Goal: Task Accomplishment & Management: Manage account settings

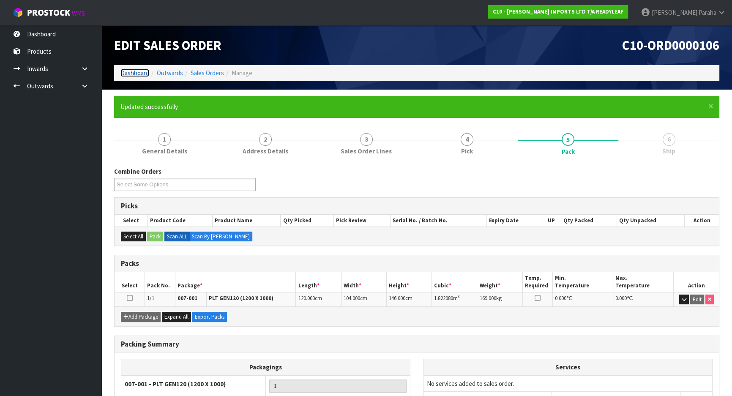
click at [144, 73] on link "Dashboard" at bounding box center [134, 73] width 29 height 8
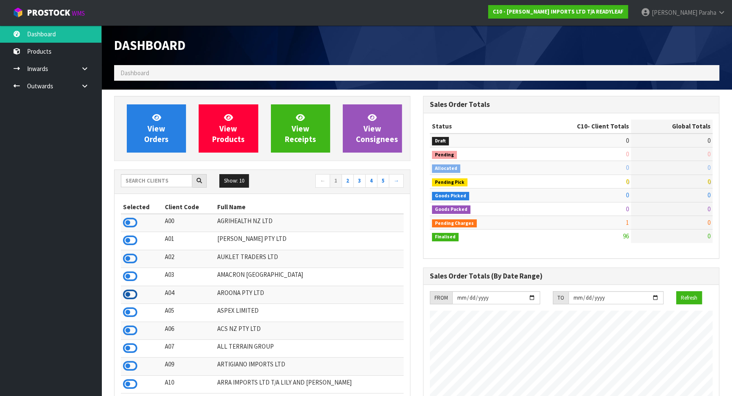
scroll to position [530, 309]
click at [151, 182] on input "text" at bounding box center [156, 180] width 71 height 13
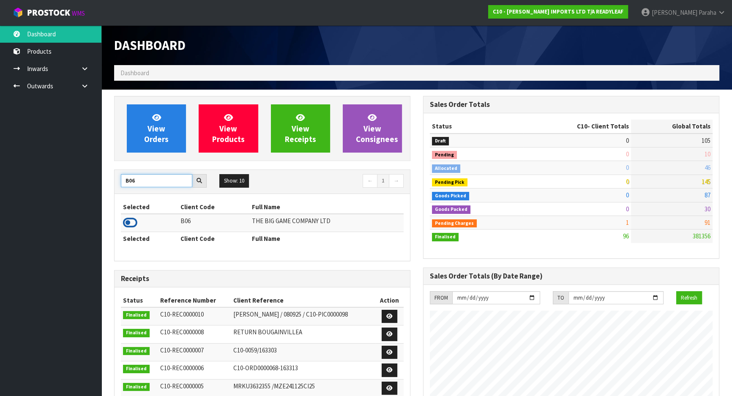
type input "B06"
click at [134, 219] on icon at bounding box center [130, 222] width 14 height 13
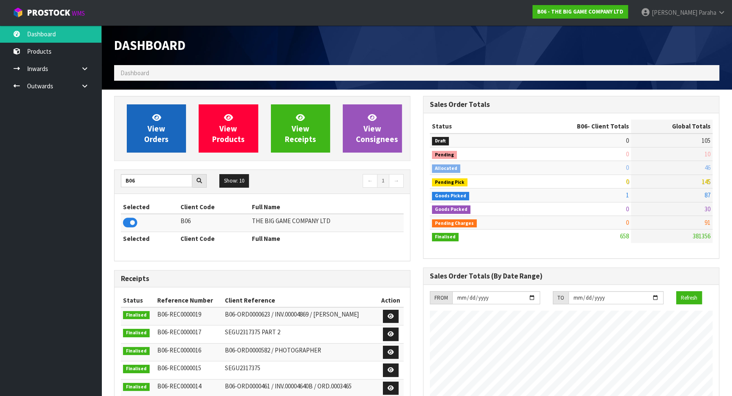
scroll to position [557, 309]
click at [144, 151] on link "View Orders" at bounding box center [156, 128] width 59 height 48
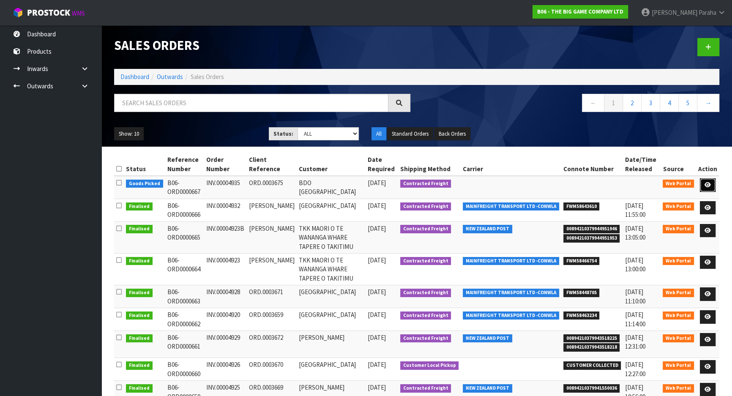
click at [706, 182] on icon at bounding box center [708, 184] width 6 height 5
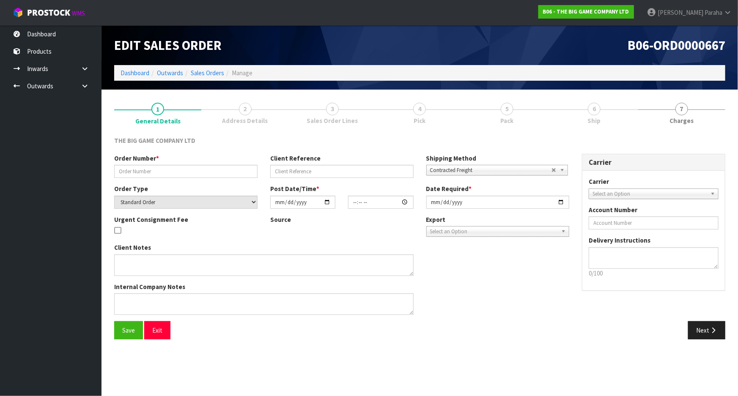
type input "INV.00004935"
type input "ORD.0003675"
select select "number:0"
type input "2025-09-15"
type input "15:21:00.000"
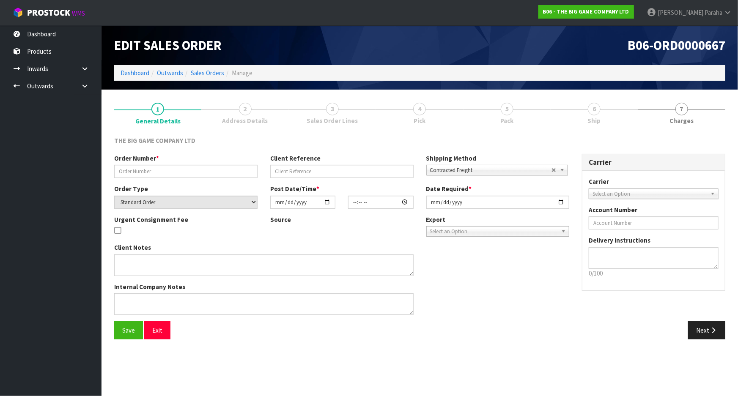
type input "2025-09-16"
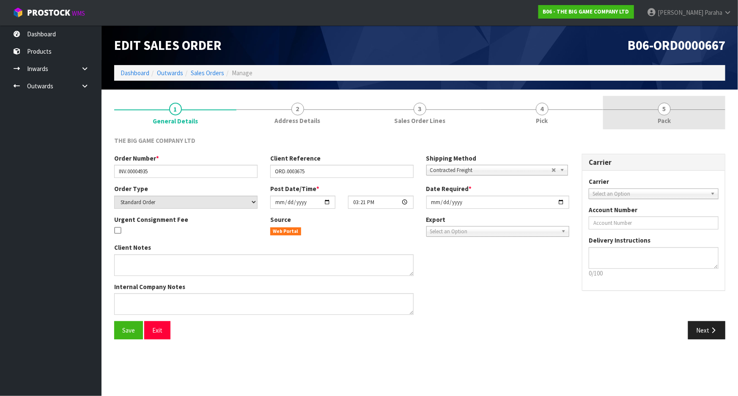
click at [659, 113] on link "5 Pack" at bounding box center [664, 112] width 122 height 33
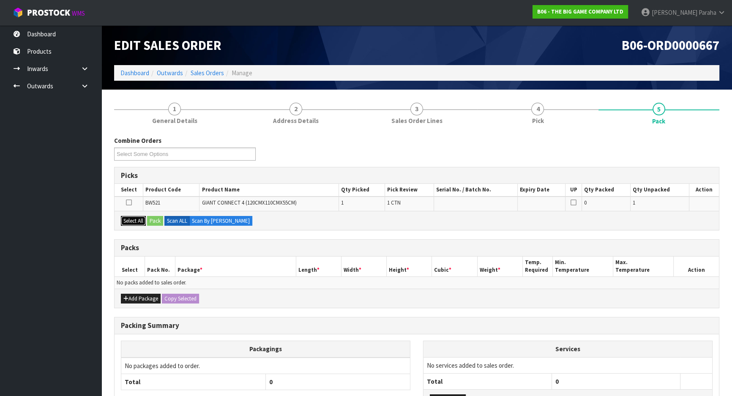
click at [135, 219] on button "Select All" at bounding box center [133, 221] width 25 height 10
click at [156, 219] on button "Pack" at bounding box center [155, 221] width 16 height 10
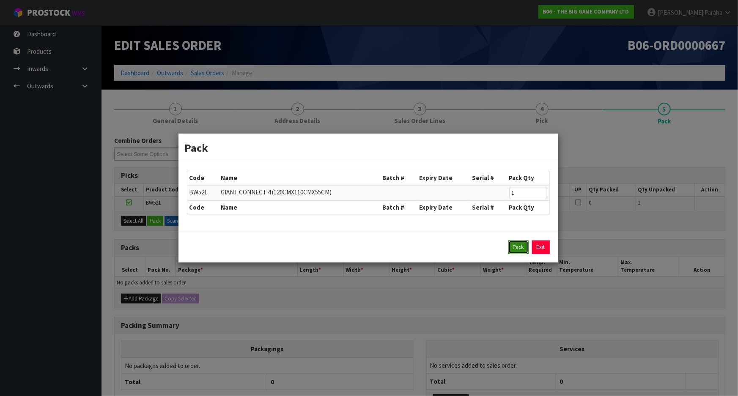
click at [519, 248] on button "Pack" at bounding box center [518, 248] width 20 height 14
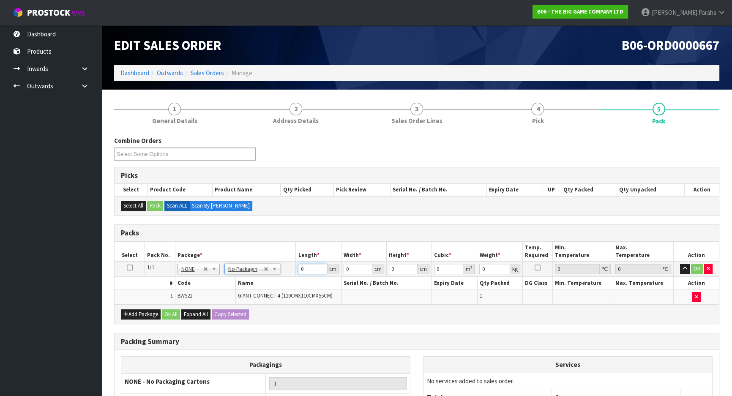
click at [313, 268] on input "0" at bounding box center [312, 269] width 29 height 11
type input "121"
type input "31"
type input "5"
type input "0.018755"
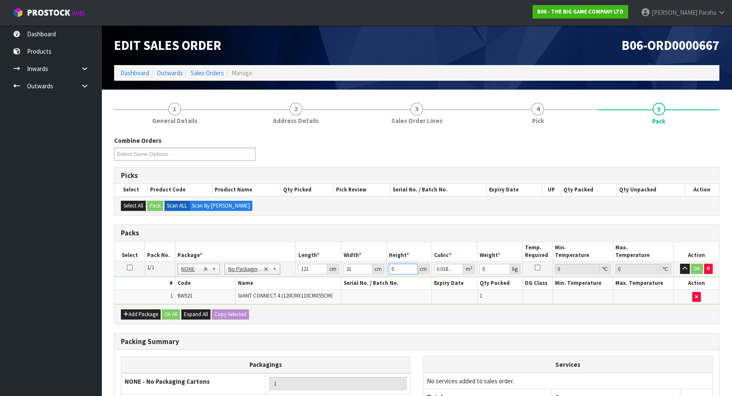
type input "58"
type input "0.217558"
type input "58"
type input "15"
click at [680, 264] on button "button" at bounding box center [685, 269] width 10 height 10
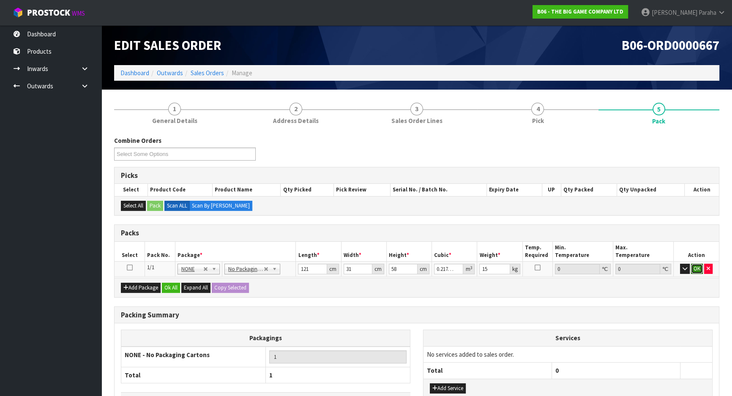
click button "OK" at bounding box center [697, 269] width 12 height 10
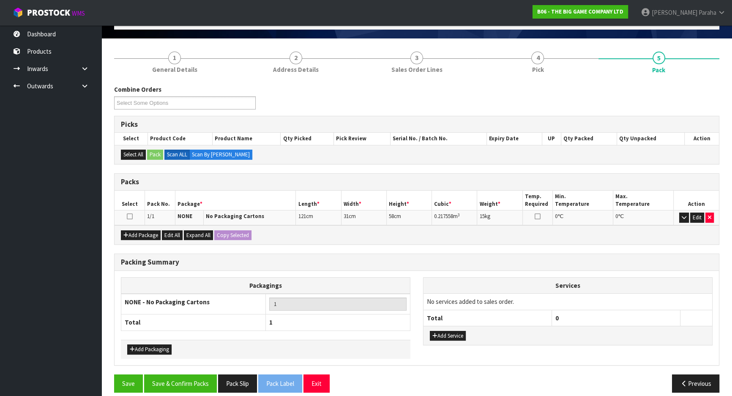
scroll to position [58, 0]
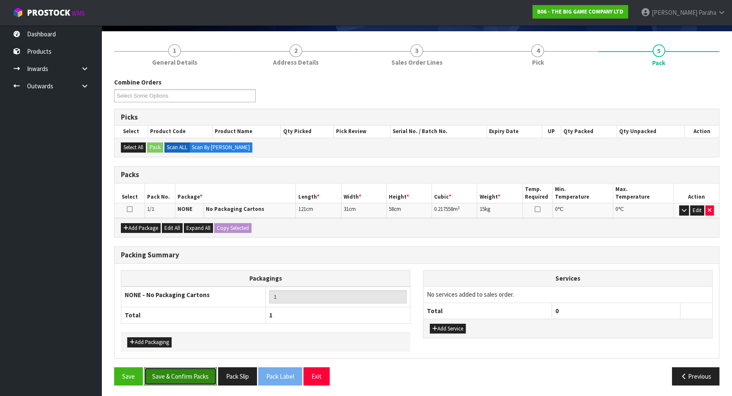
click at [183, 372] on button "Save & Confirm Packs" at bounding box center [180, 376] width 73 height 18
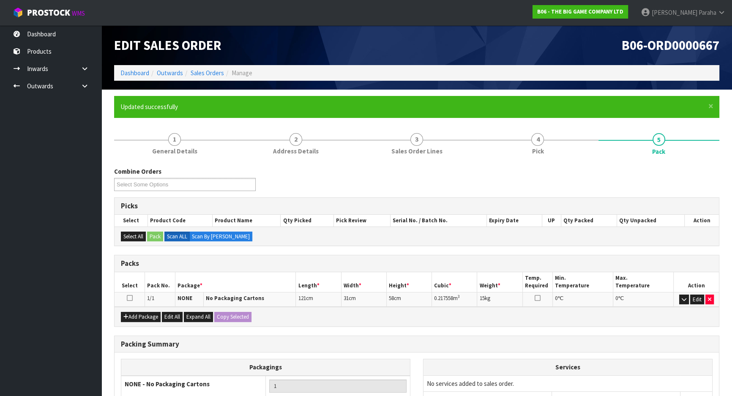
scroll to position [70, 0]
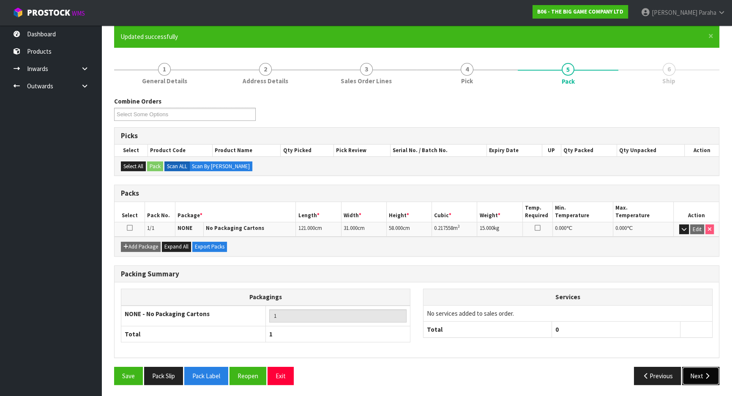
click at [706, 370] on button "Next" at bounding box center [700, 376] width 37 height 18
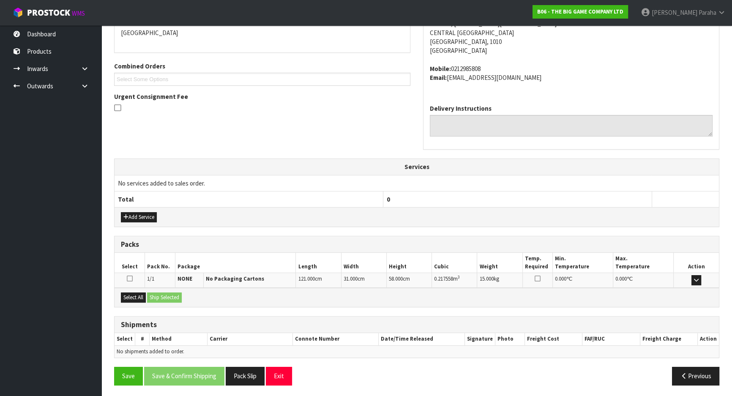
scroll to position [190, 0]
click at [135, 296] on button "Select All" at bounding box center [133, 297] width 25 height 10
click at [168, 296] on button "Ship Selected" at bounding box center [164, 297] width 35 height 10
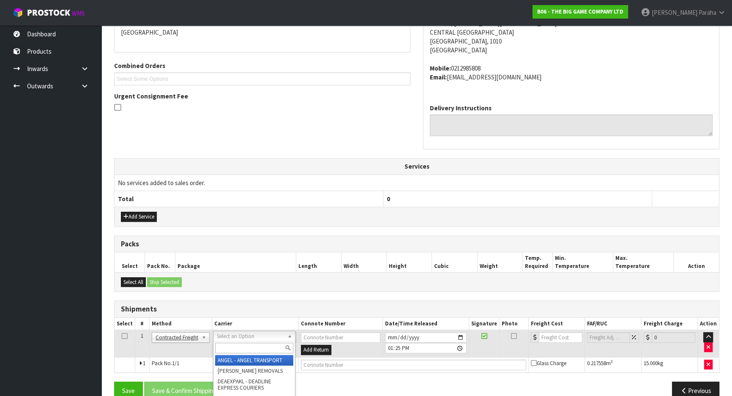
click at [231, 345] on input "text" at bounding box center [254, 348] width 78 height 11
type input "F"
type input "NZP"
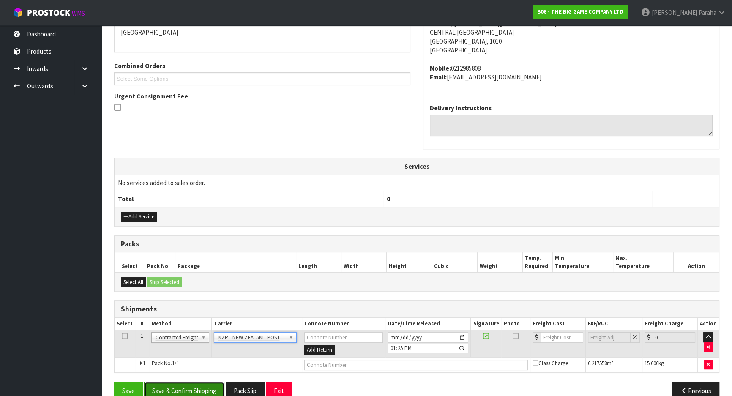
click at [191, 389] on button "Save & Confirm Shipping" at bounding box center [184, 391] width 80 height 18
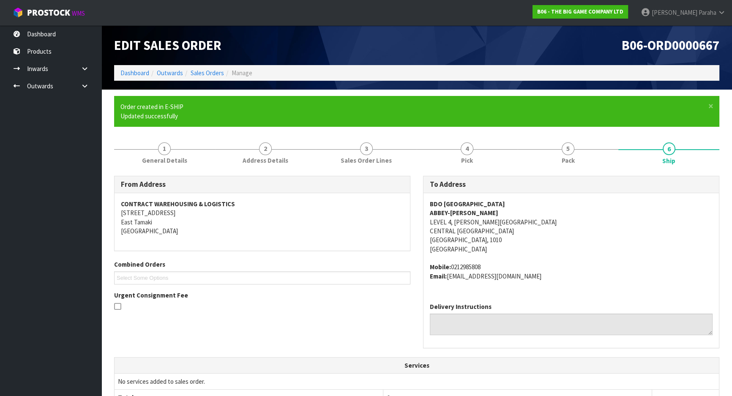
click at [483, 263] on span "BDO AUCKLAND ABBEY-JAYNE PARK LEVEL 4, GRAHAM STREET CENTRAL AUCKLAND Auckland,…" at bounding box center [571, 240] width 283 height 81
click at [470, 264] on address "Mobile: 0212985808 Email: abbey.park@bdo.co.nz" at bounding box center [571, 272] width 283 height 18
copy address "0212985808"
click at [463, 228] on address "BDO AUCKLAND ABBEY-JAYNE PARK LEVEL 4, GRAHAM STREET CENTRAL AUCKLAND Auckland,…" at bounding box center [571, 227] width 283 height 55
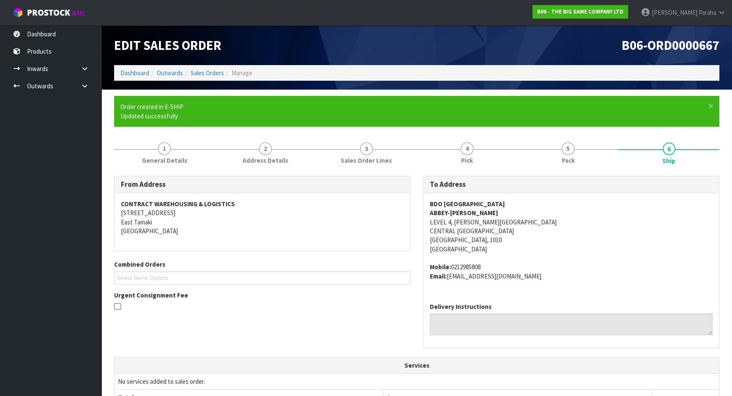
click at [466, 230] on address "BDO AUCKLAND ABBEY-JAYNE PARK LEVEL 4, GRAHAM STREET CENTRAL AUCKLAND Auckland,…" at bounding box center [571, 227] width 283 height 55
copy address "AUCKLAND"
click at [476, 264] on address "Mobile: 0212985808 Email: abbey.park@bdo.co.nz" at bounding box center [571, 272] width 283 height 18
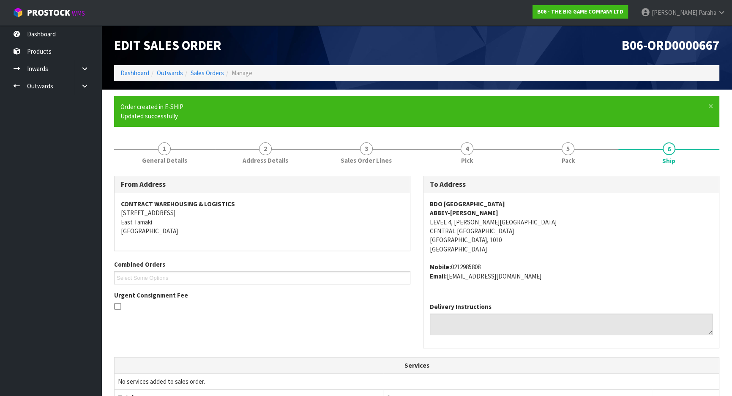
copy address "0212985808"
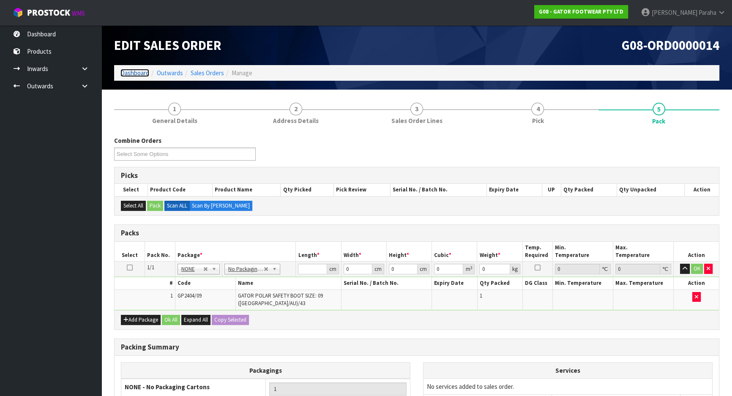
click at [131, 71] on link "Dashboard" at bounding box center [134, 73] width 29 height 8
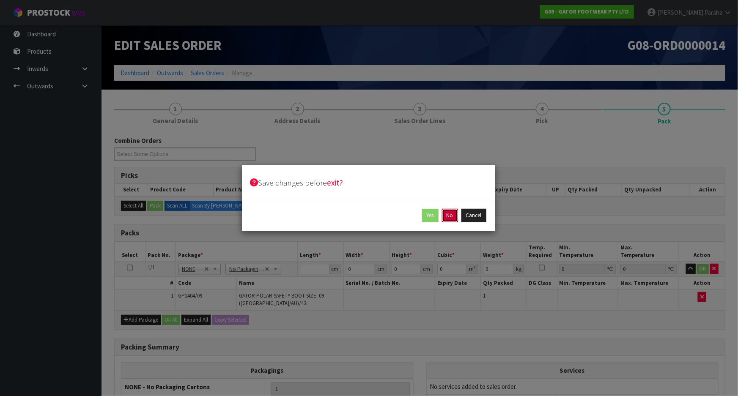
click at [448, 218] on button "No" at bounding box center [450, 216] width 16 height 14
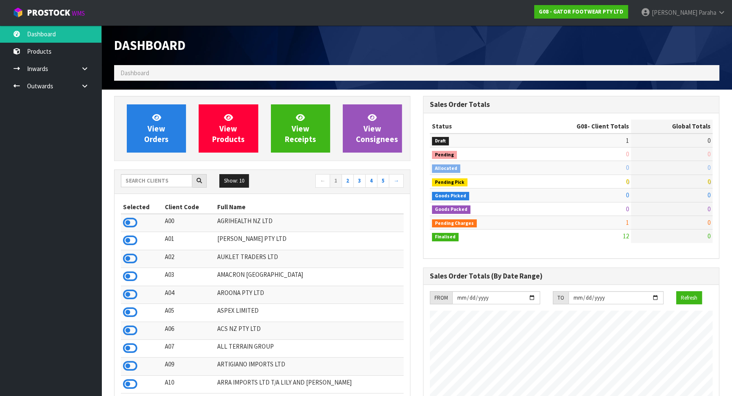
scroll to position [575, 309]
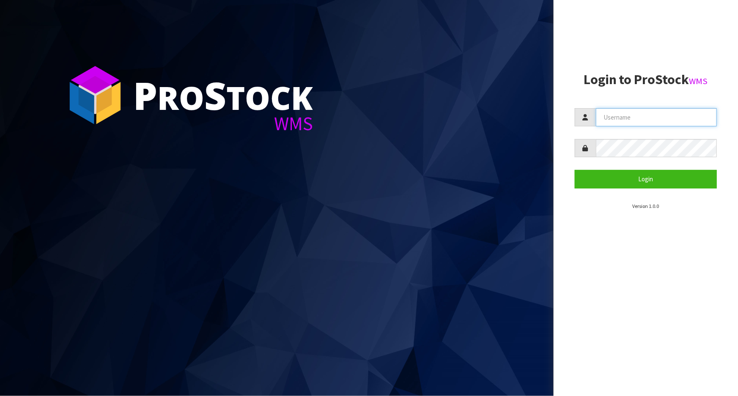
click at [633, 110] on input "text" at bounding box center [656, 117] width 121 height 18
type input "michael"
click at [575, 170] on button "Login" at bounding box center [646, 179] width 142 height 18
